Goal: Complete application form: Complete application form

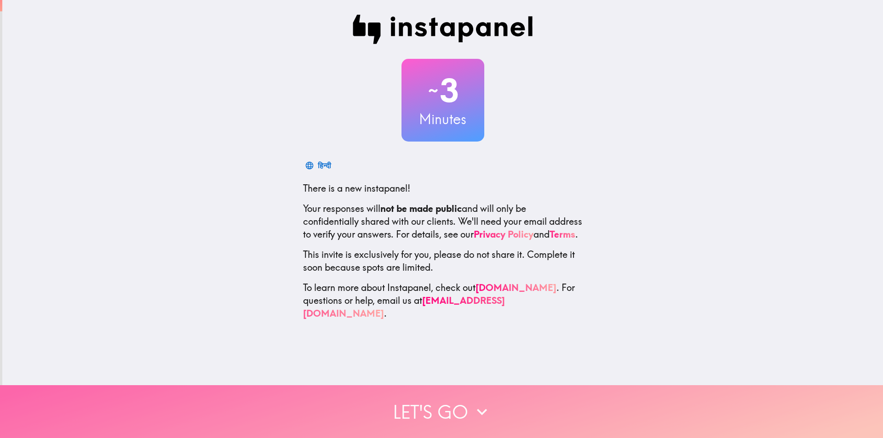
click at [404, 391] on button "Let's go" at bounding box center [441, 411] width 883 height 53
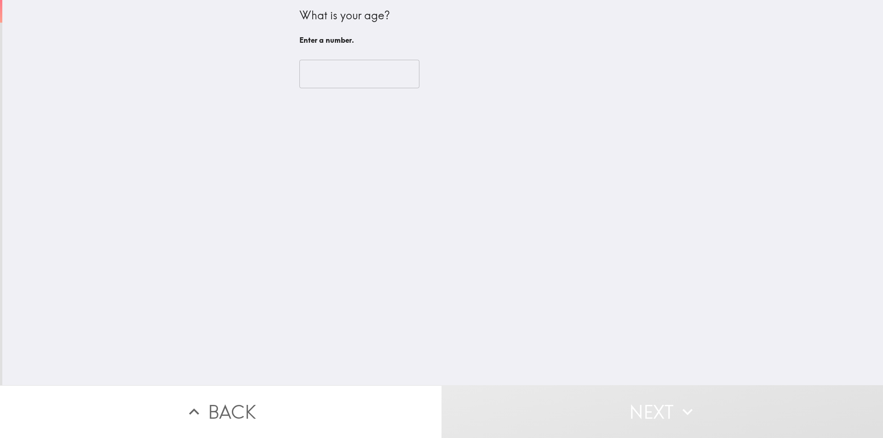
click at [337, 71] on input "number" at bounding box center [359, 74] width 120 height 29
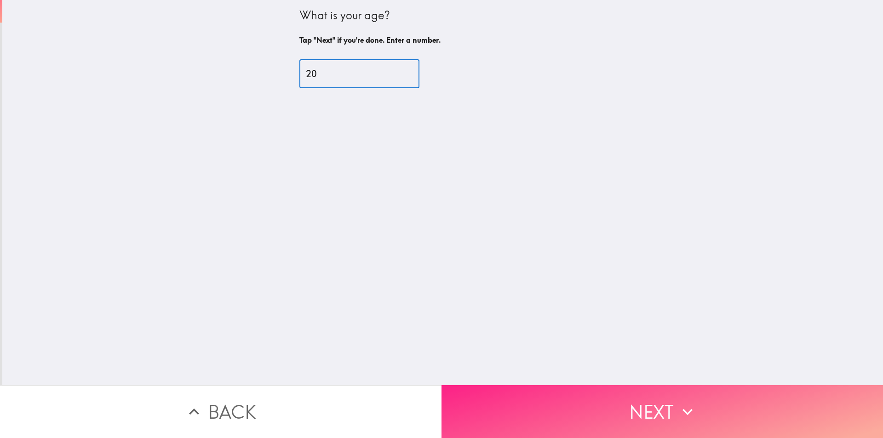
type input "20"
click at [533, 406] on button "Next" at bounding box center [663, 411] width 442 height 53
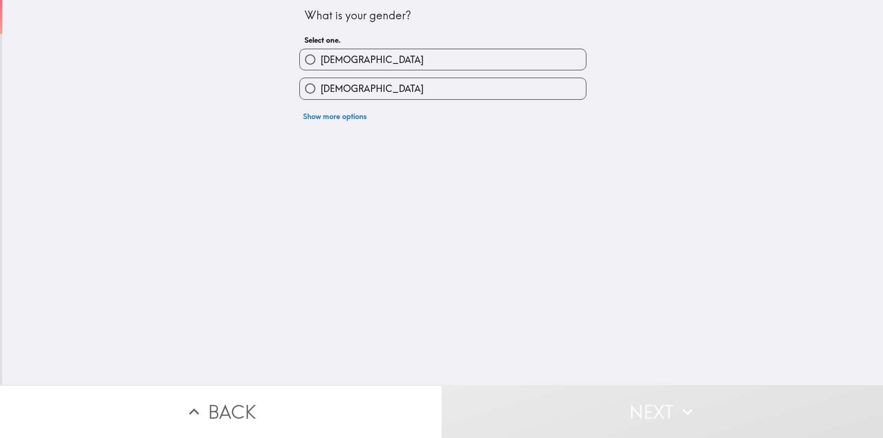
click at [331, 81] on label "[DEMOGRAPHIC_DATA]" at bounding box center [443, 88] width 286 height 21
click at [321, 81] on input "[DEMOGRAPHIC_DATA]" at bounding box center [310, 88] width 21 height 21
radio input "true"
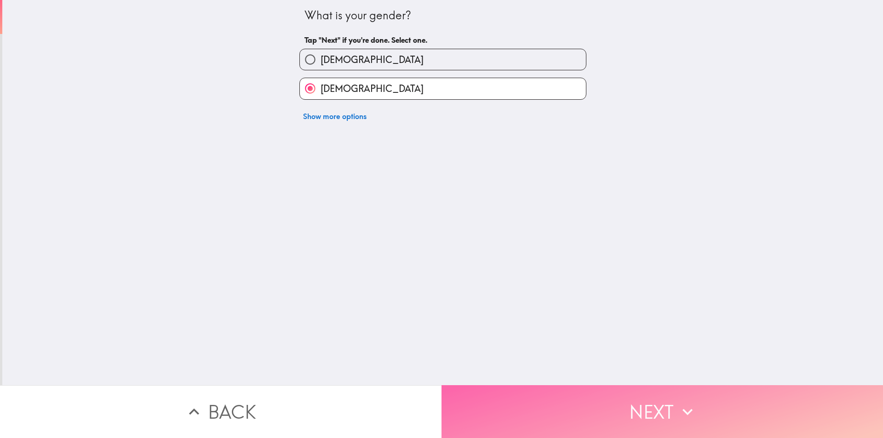
click at [577, 420] on button "Next" at bounding box center [663, 411] width 442 height 53
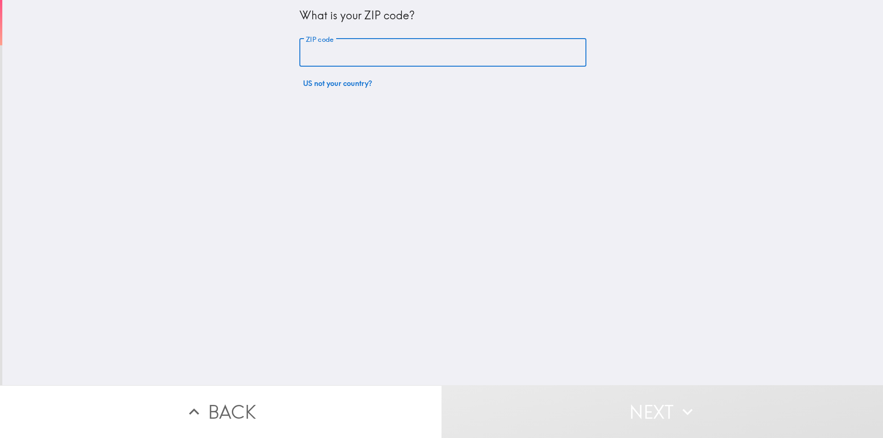
click at [343, 48] on input "ZIP code" at bounding box center [442, 53] width 287 height 29
type input "4"
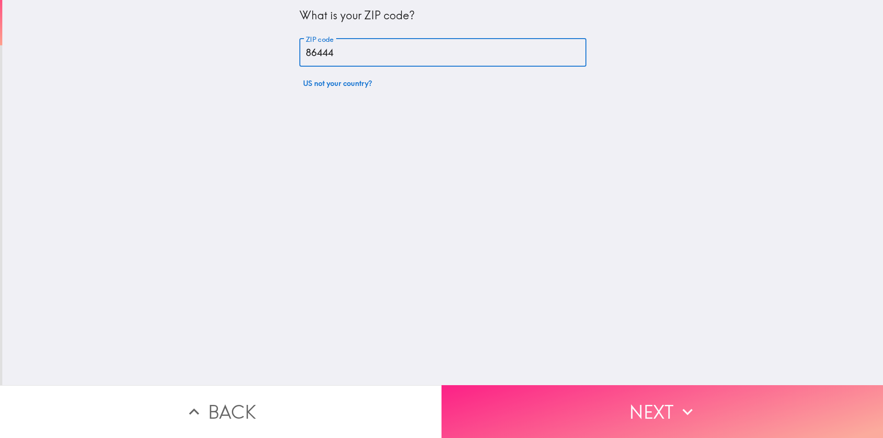
type input "86444"
click at [524, 400] on button "Next" at bounding box center [663, 411] width 442 height 53
